Goal: Task Accomplishment & Management: Use online tool/utility

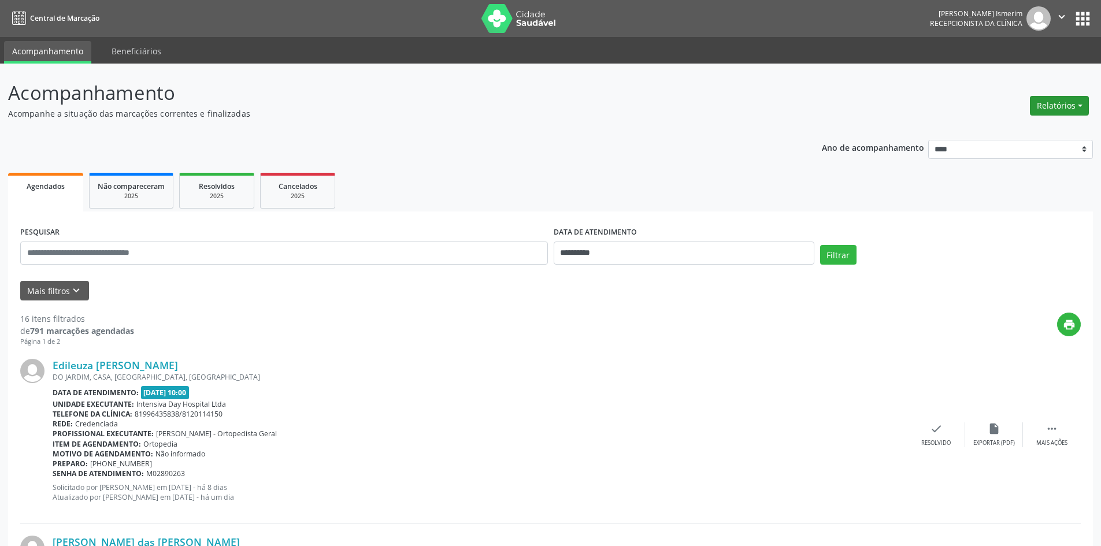
click at [1073, 101] on button "Relatórios" at bounding box center [1059, 106] width 59 height 20
click at [1011, 131] on link "Agendamentos" at bounding box center [1027, 131] width 124 height 16
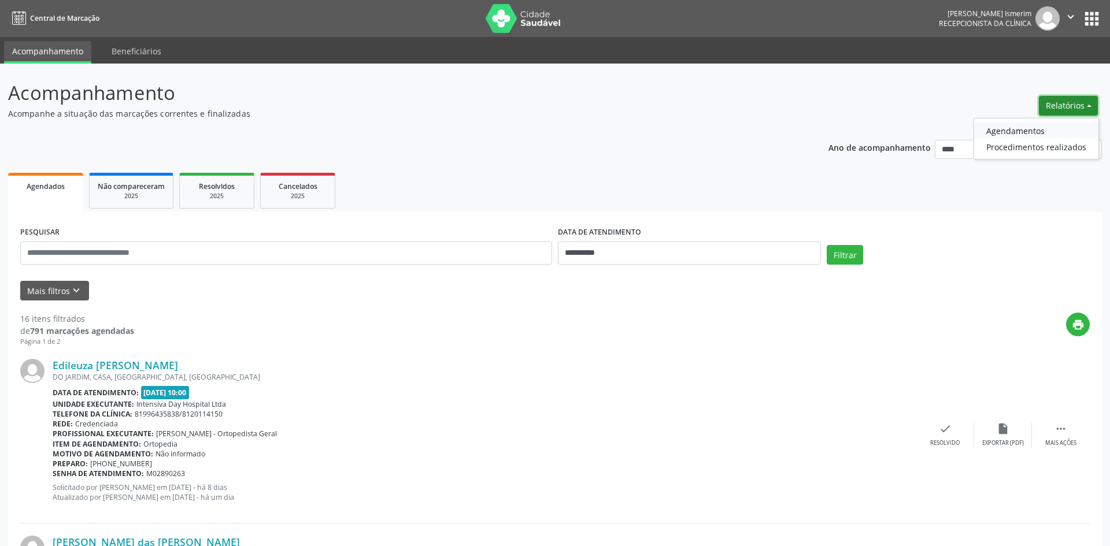
select select "*"
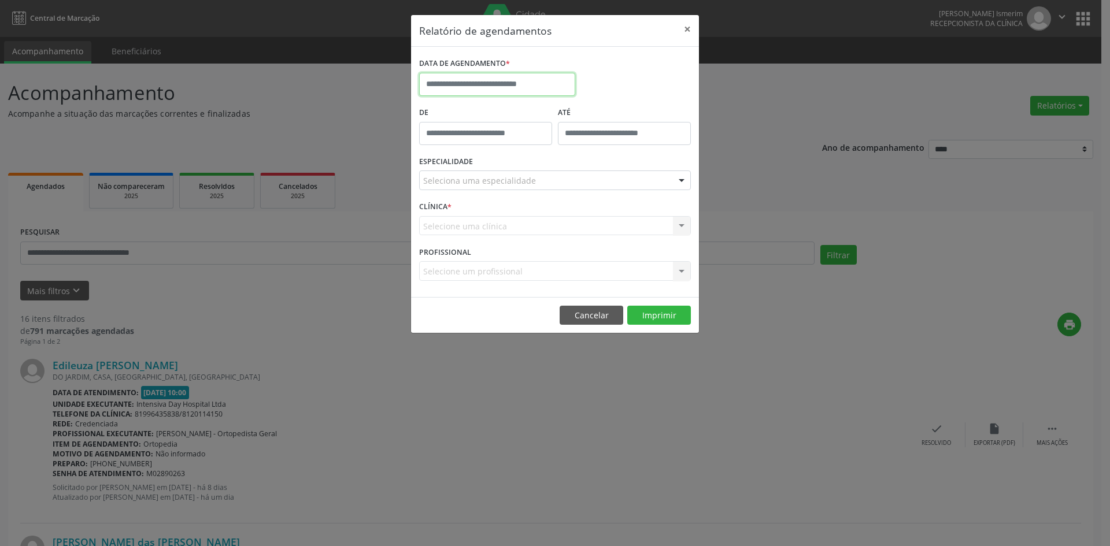
click at [539, 84] on input "text" at bounding box center [497, 84] width 156 height 23
click at [587, 238] on span "30" at bounding box center [584, 237] width 23 height 23
type input "**********"
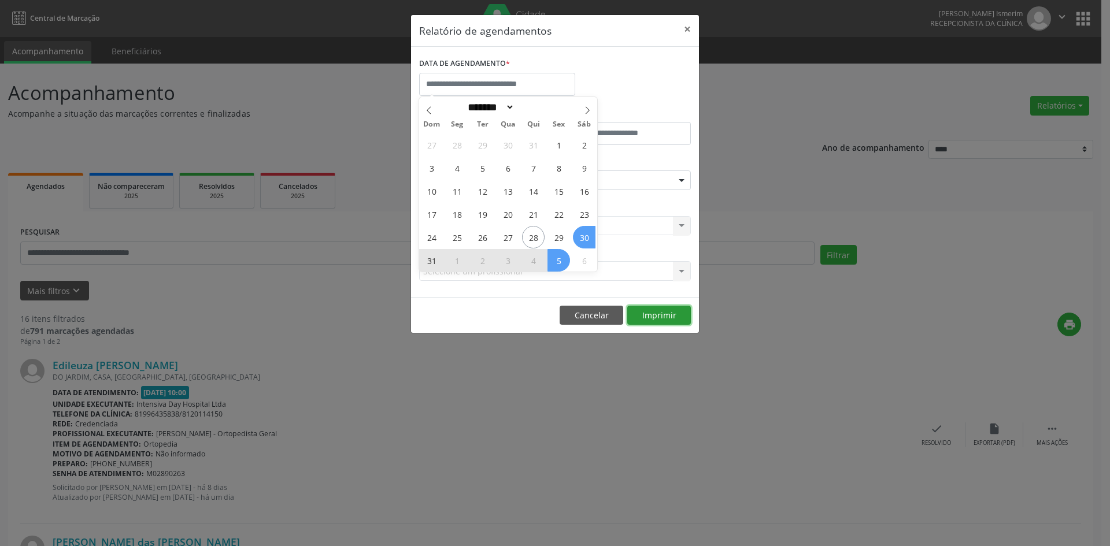
click at [654, 316] on button "Imprimir" at bounding box center [659, 316] width 64 height 20
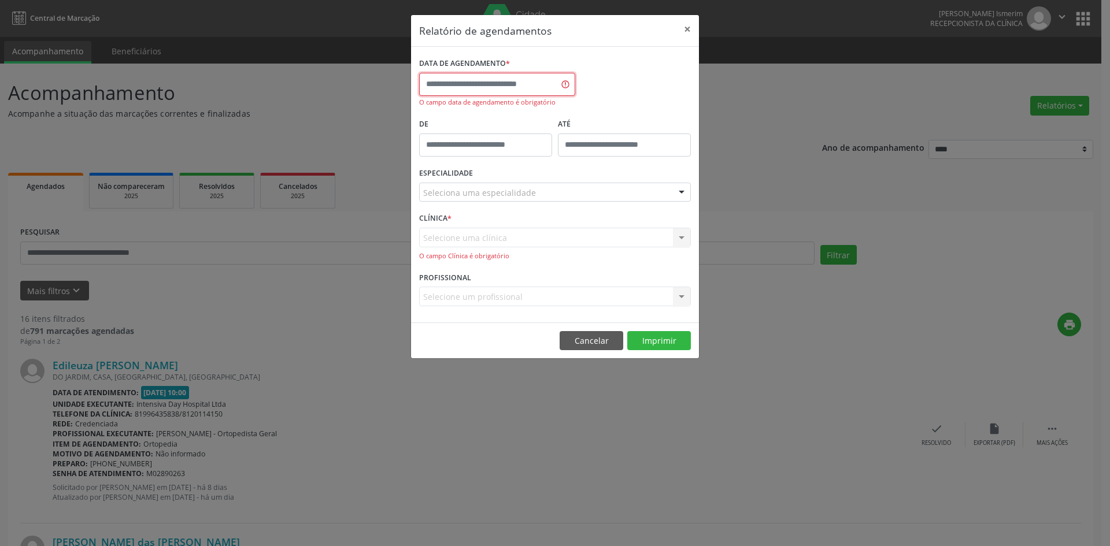
click at [543, 79] on input "text" at bounding box center [497, 84] width 156 height 23
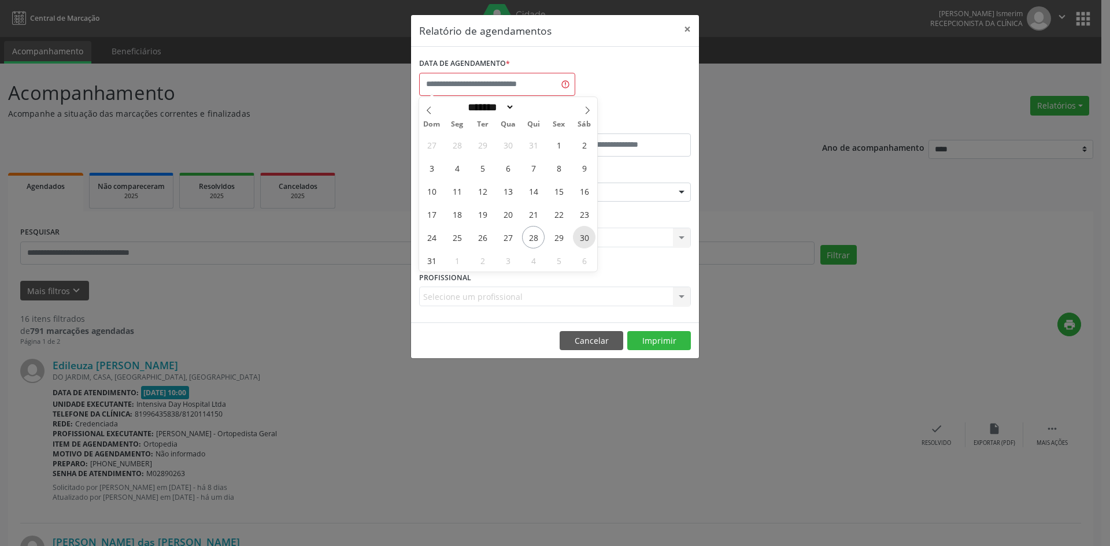
click at [588, 235] on span "30" at bounding box center [584, 237] width 23 height 23
type input "**********"
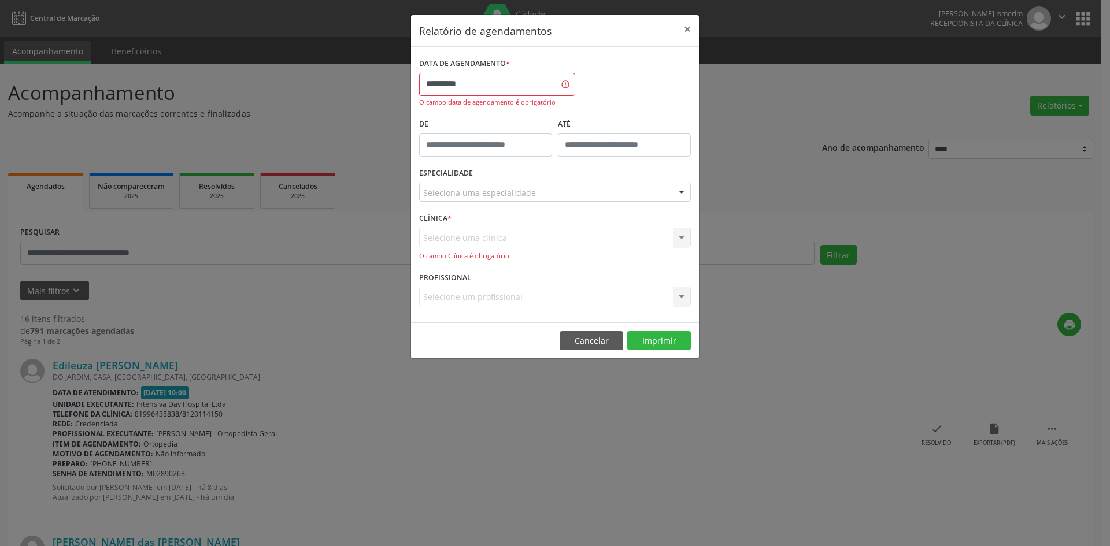
click at [539, 183] on div "Seleciona uma especialidade" at bounding box center [555, 193] width 272 height 20
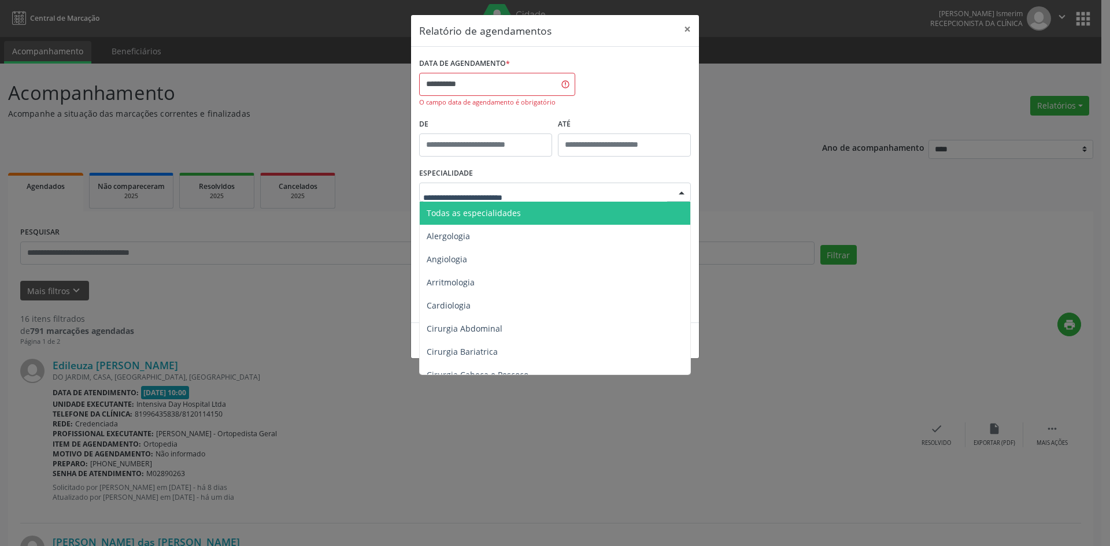
click at [509, 212] on span "Todas as especialidades" at bounding box center [473, 212] width 94 height 11
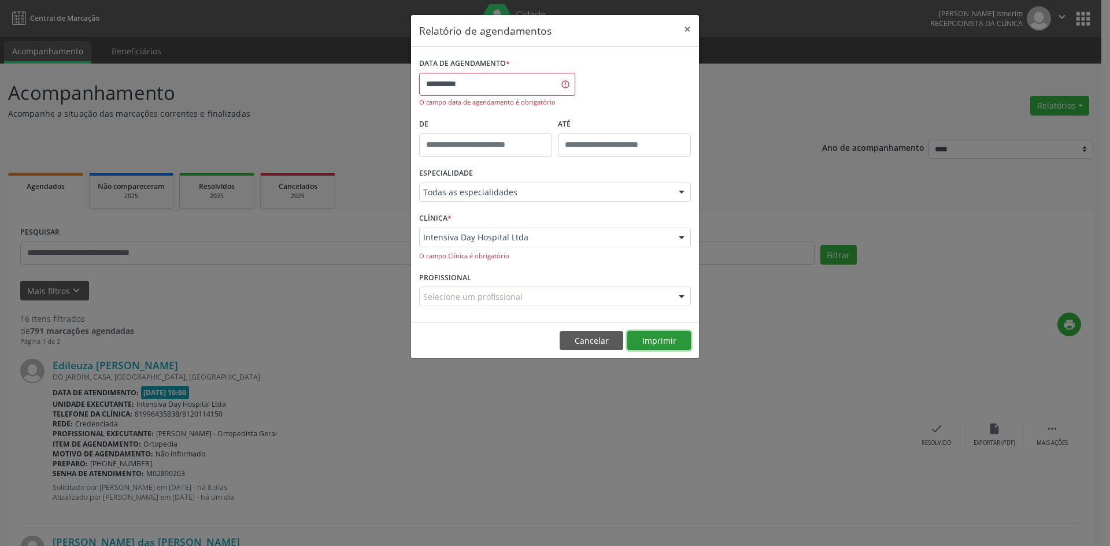
click at [656, 337] on button "Imprimir" at bounding box center [659, 341] width 64 height 20
